Goal: Transaction & Acquisition: Purchase product/service

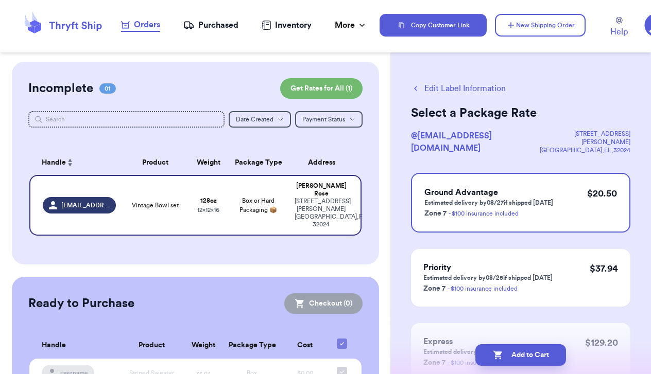
scroll to position [4, 0]
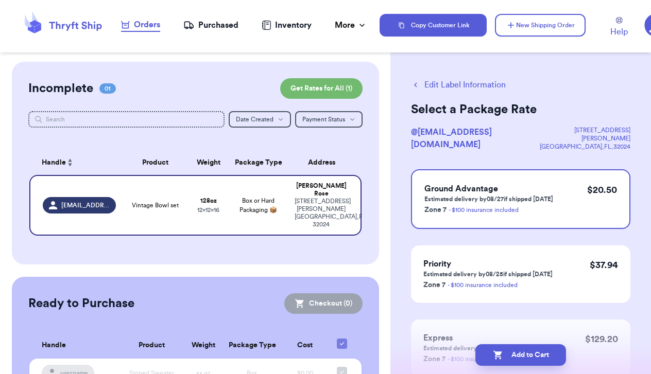
click at [456, 86] on button "Edit Label Information" at bounding box center [458, 85] width 95 height 12
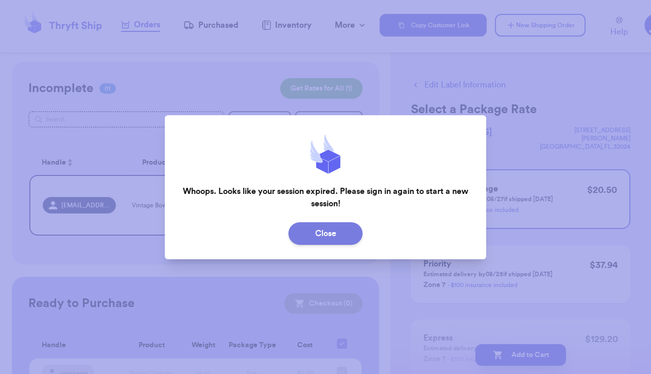
click at [340, 233] on button "Close" at bounding box center [325, 233] width 74 height 23
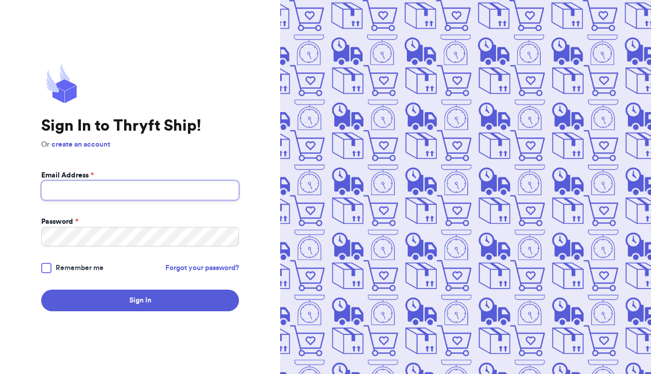
type input "[EMAIL_ADDRESS][DOMAIN_NAME]"
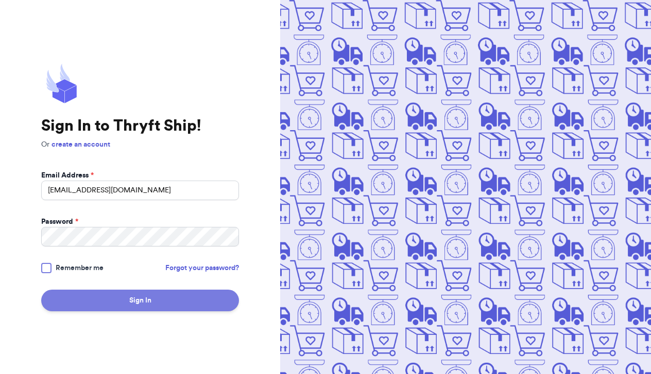
click at [141, 306] on button "Sign In" at bounding box center [140, 301] width 198 height 22
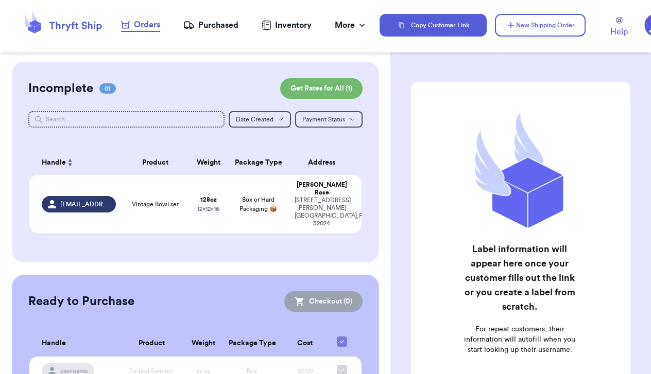
click at [226, 27] on div "Purchased" at bounding box center [210, 25] width 55 height 12
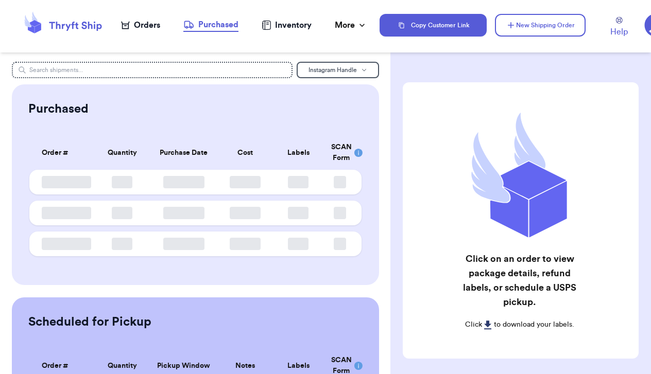
click at [149, 22] on div "Orders" at bounding box center [140, 25] width 39 height 12
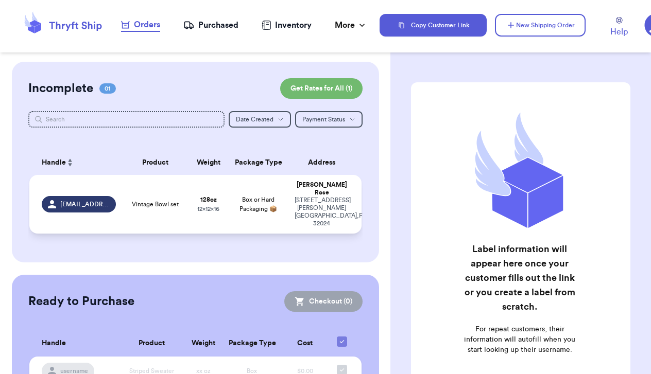
click at [162, 209] on td "Vintage Bowl set" at bounding box center [155, 204] width 66 height 59
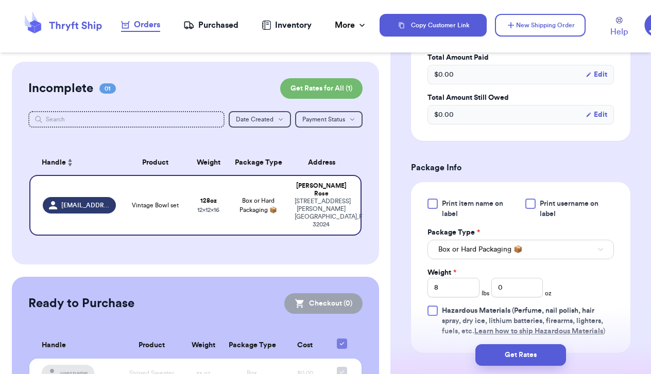
scroll to position [403, 0]
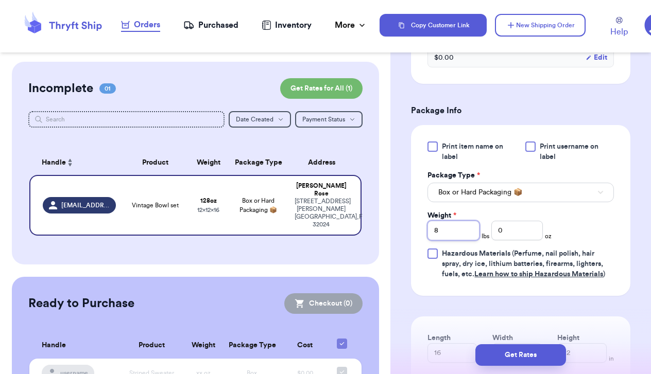
click at [453, 223] on input "8" at bounding box center [453, 231] width 52 height 20
type input "9"
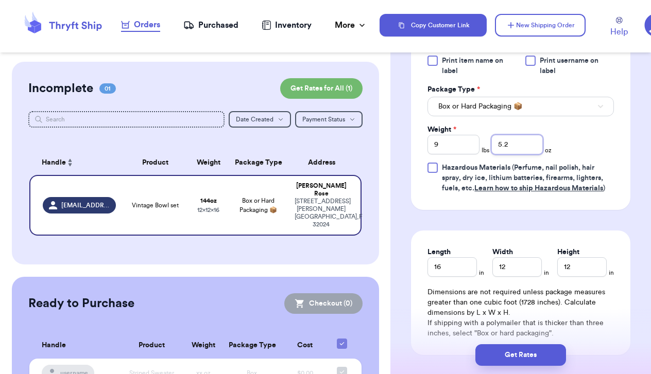
scroll to position [508, 0]
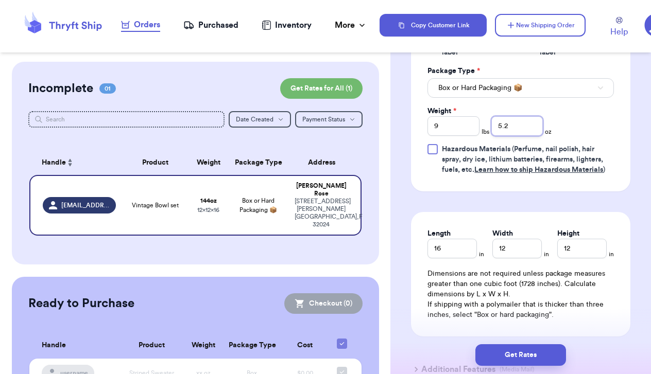
type input "5.2"
click at [458, 239] on input "16" at bounding box center [451, 249] width 49 height 20
type input "1"
type input "15"
click at [592, 239] on input "12" at bounding box center [581, 249] width 49 height 20
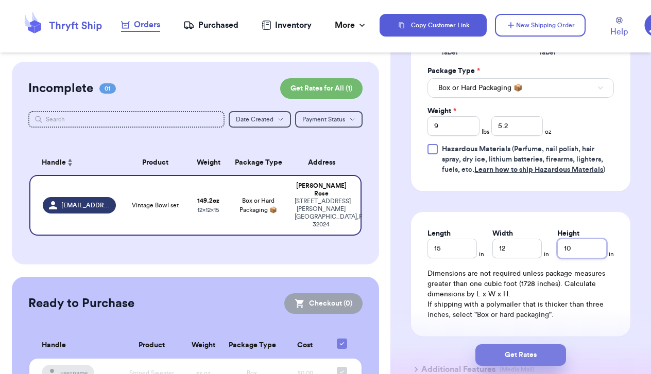
type input "10"
click at [542, 354] on button "Get Rates" at bounding box center [520, 355] width 91 height 22
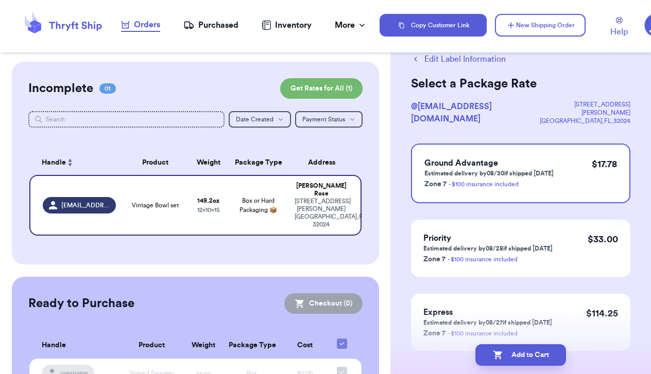
scroll to position [31, 0]
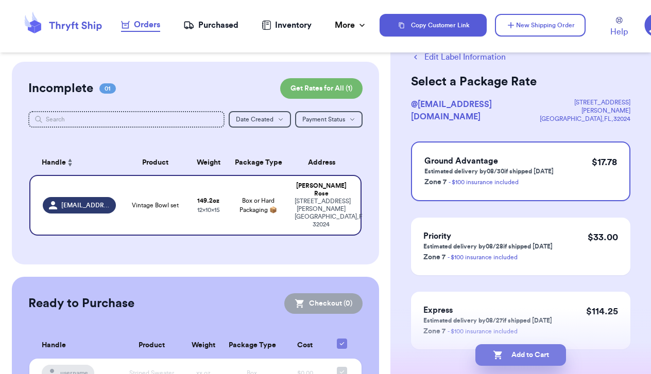
click at [519, 359] on button "Add to Cart" at bounding box center [520, 355] width 91 height 22
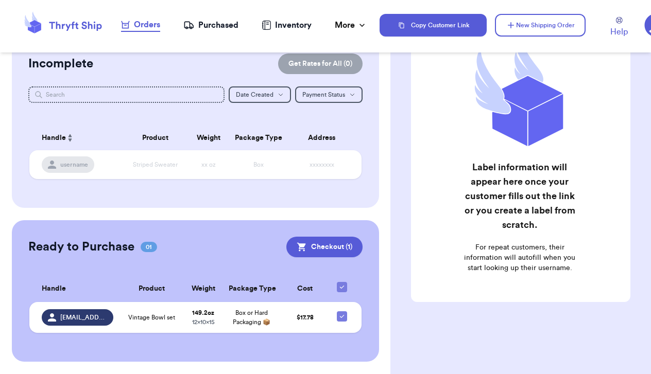
scroll to position [33, 0]
click at [322, 238] on button "Checkout ( 1 )" at bounding box center [324, 247] width 76 height 21
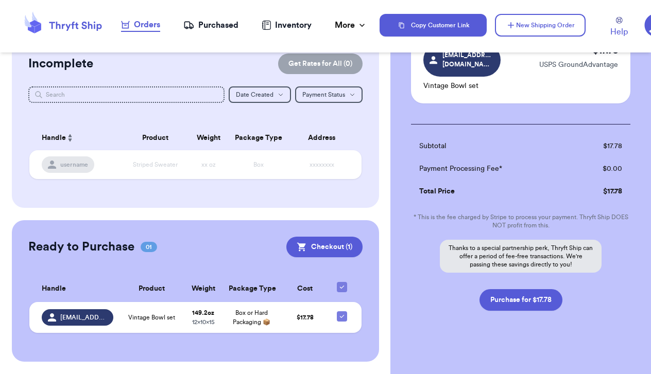
scroll to position [96, 0]
click at [524, 295] on button "Purchase for $17.78" at bounding box center [520, 301] width 83 height 22
checkbox input "false"
checkbox input "true"
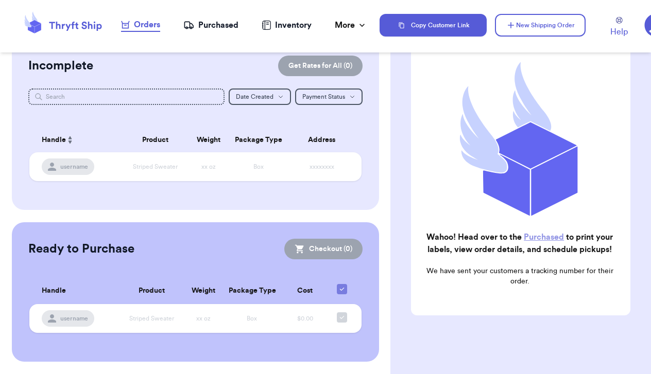
scroll to position [22, 0]
click at [214, 24] on div "Purchased" at bounding box center [210, 25] width 55 height 12
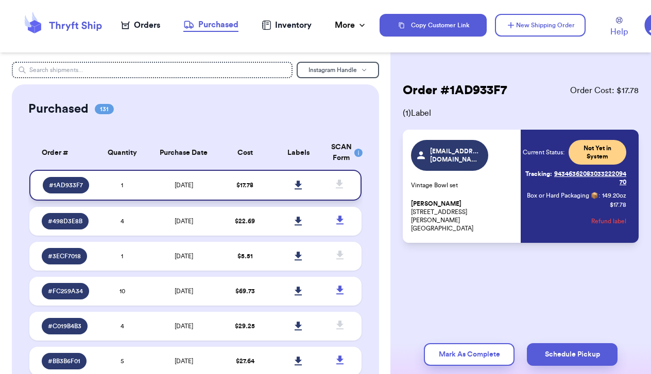
click at [296, 190] on icon at bounding box center [298, 185] width 8 height 9
